Goal: Task Accomplishment & Management: Manage account settings

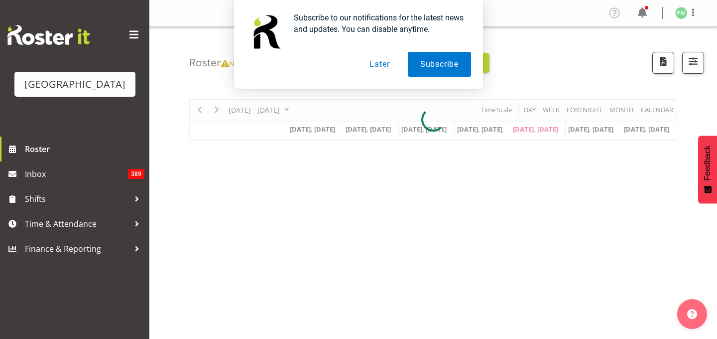
click at [373, 65] on button "Later" at bounding box center [379, 64] width 45 height 25
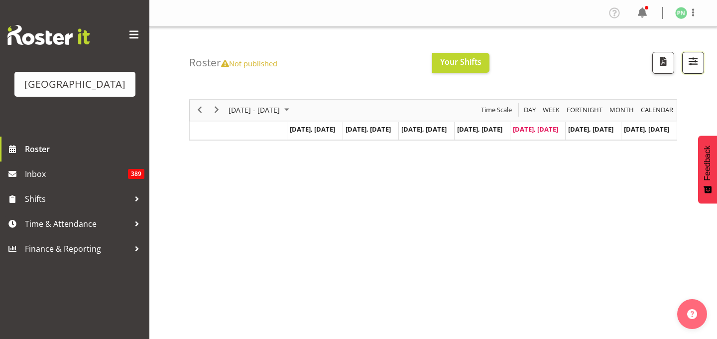
click at [692, 68] on span "button" at bounding box center [693, 61] width 13 height 13
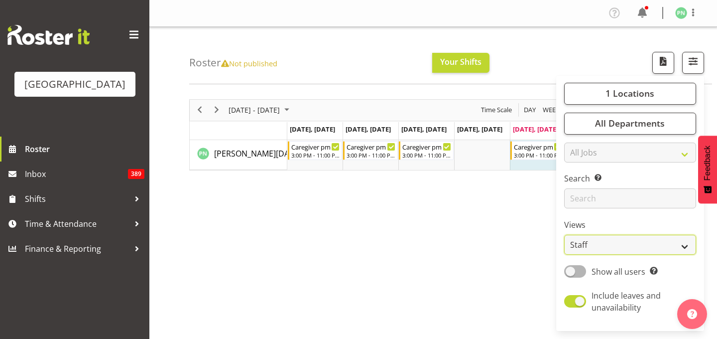
click at [660, 254] on select "Staff Role Shift - Horizontal Shift - Vertical Staff - Location" at bounding box center [630, 244] width 132 height 20
select select "shiftH"
click at [564, 254] on select "Staff Role Shift - Horizontal Shift - Vertical Staff - Location" at bounding box center [630, 244] width 132 height 20
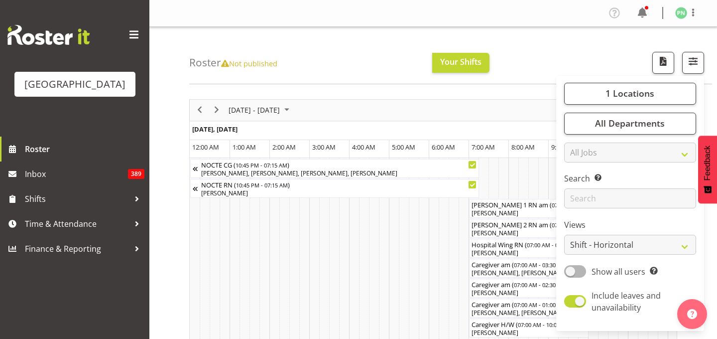
click at [547, 55] on div "Roster Not published Your Shifts 1 Locations [GEOGRAPHIC_DATA] Kitchen [GEOGRAP…" at bounding box center [450, 55] width 523 height 57
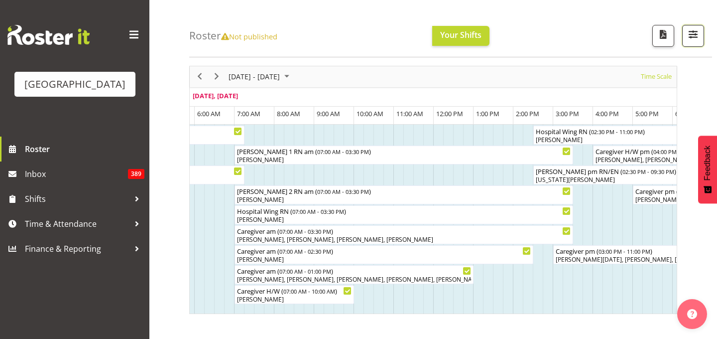
click at [692, 41] on span "button" at bounding box center [693, 34] width 13 height 13
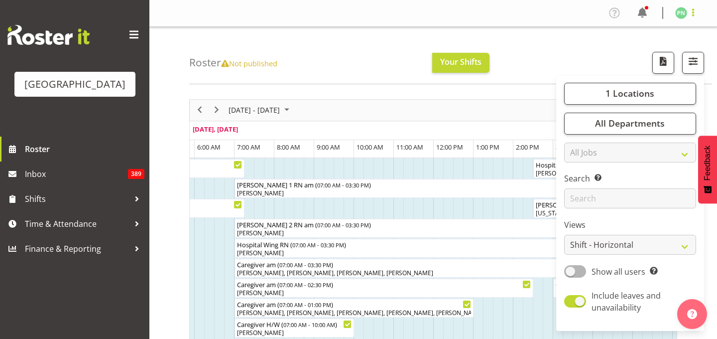
click at [693, 14] on span at bounding box center [693, 12] width 12 height 12
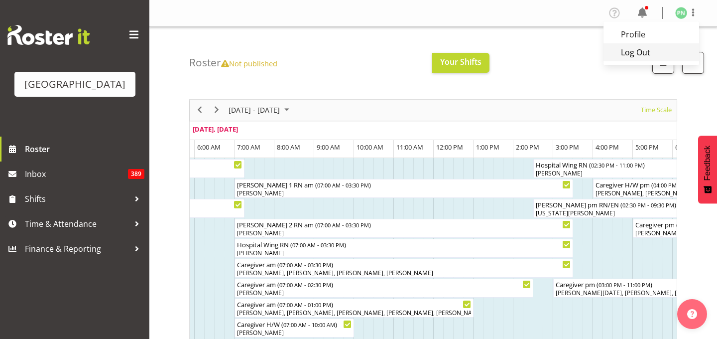
click at [626, 61] on link "Log Out" at bounding box center [651, 52] width 96 height 18
